Goal: Find specific page/section: Find specific page/section

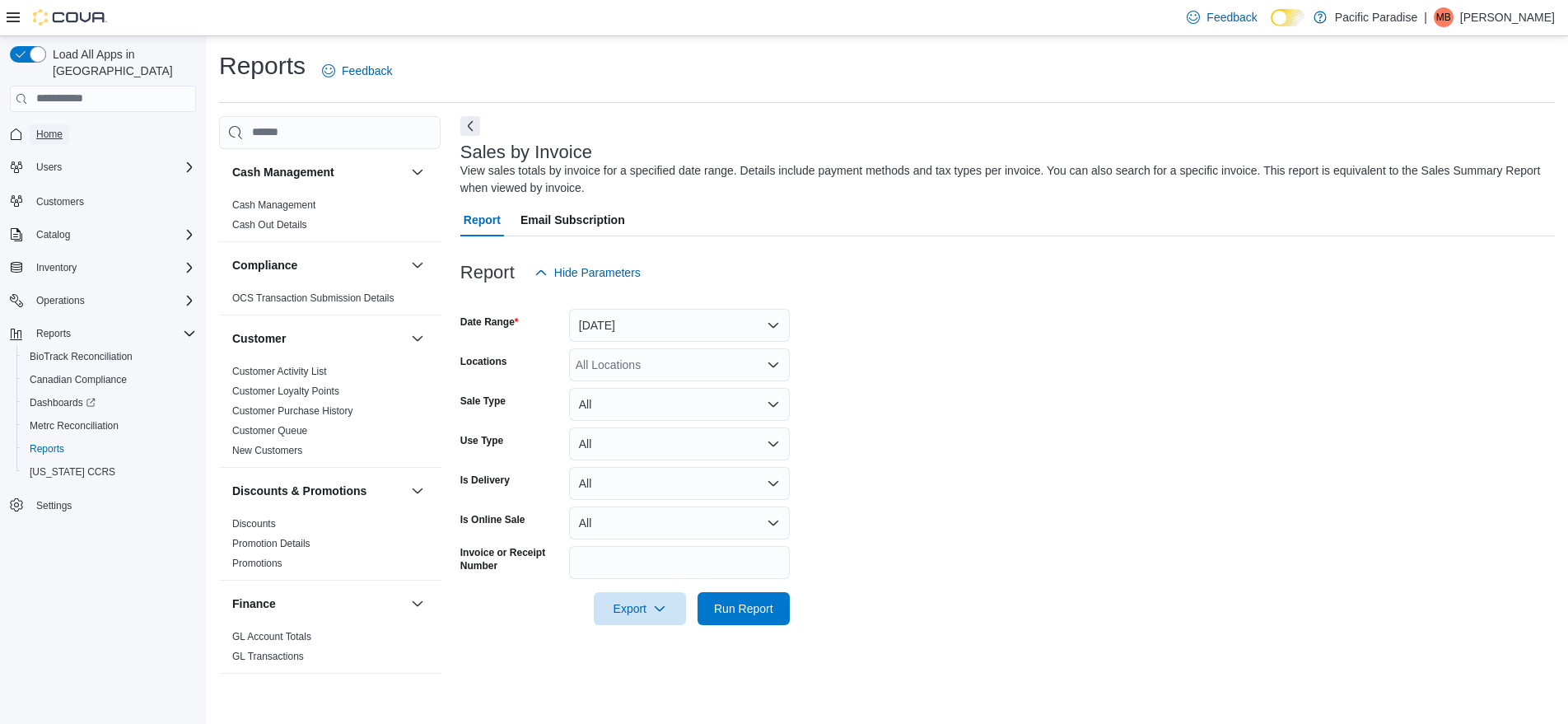
click at [50, 128] on span "Home" at bounding box center [49, 134] width 26 height 13
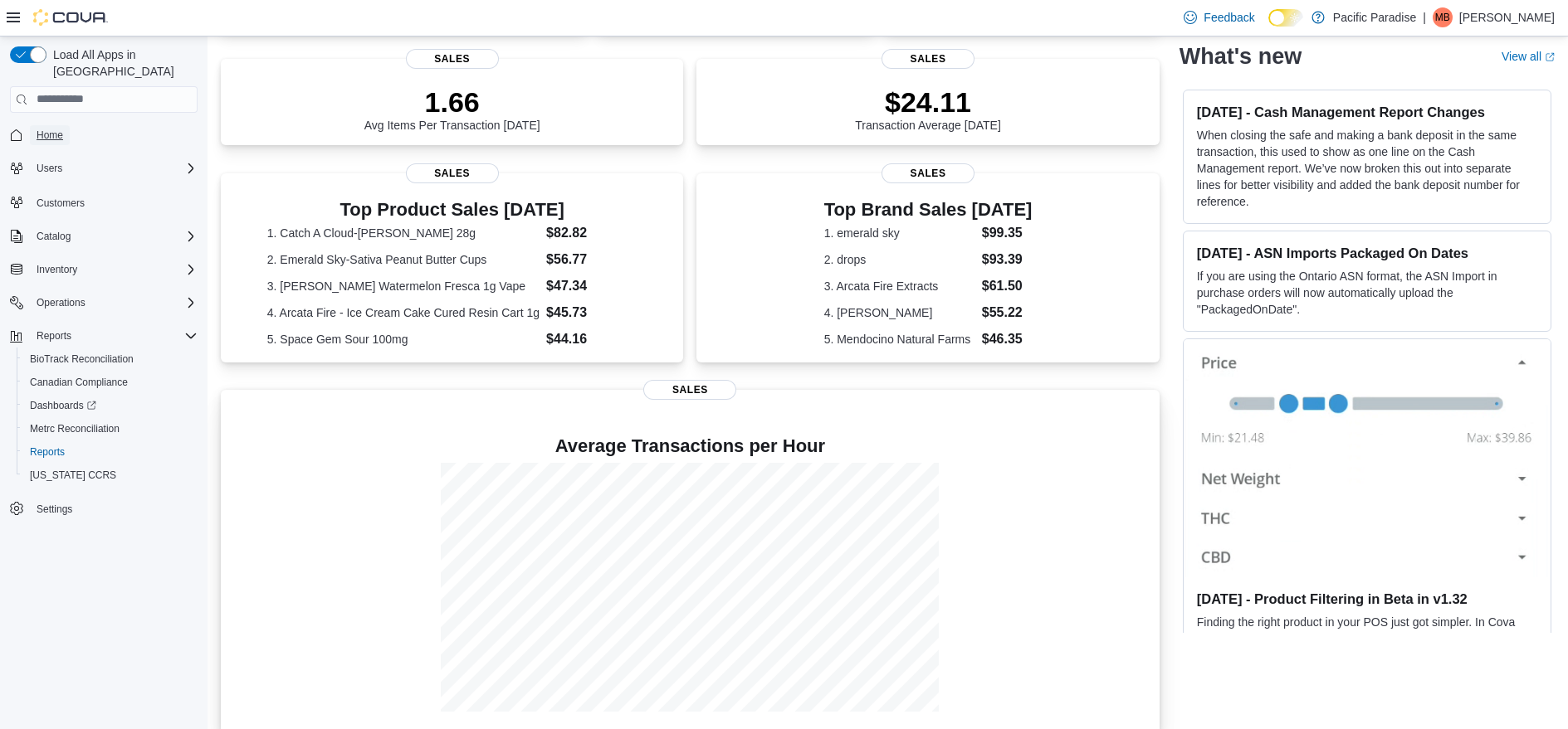
scroll to position [347, 0]
